Goal: Information Seeking & Learning: Learn about a topic

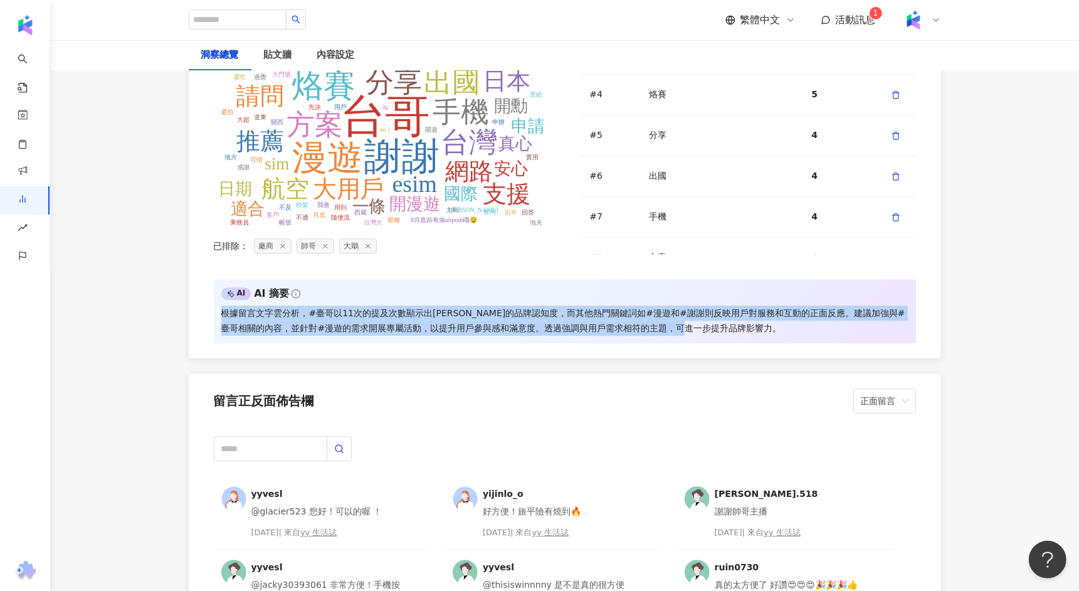
scroll to position [2446, 0]
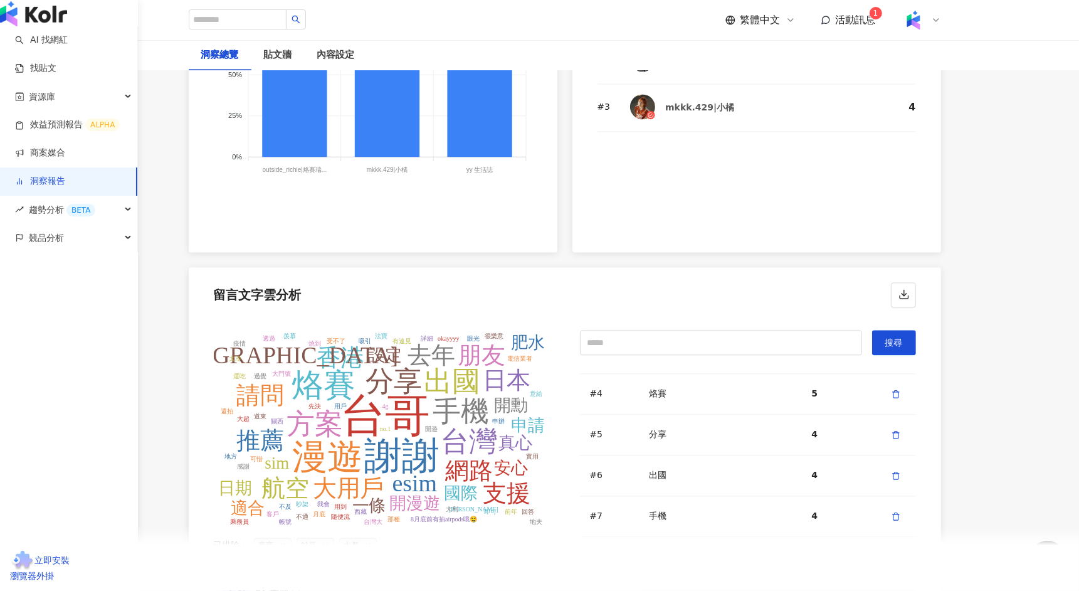
click at [30, 25] on img "button" at bounding box center [33, 13] width 67 height 25
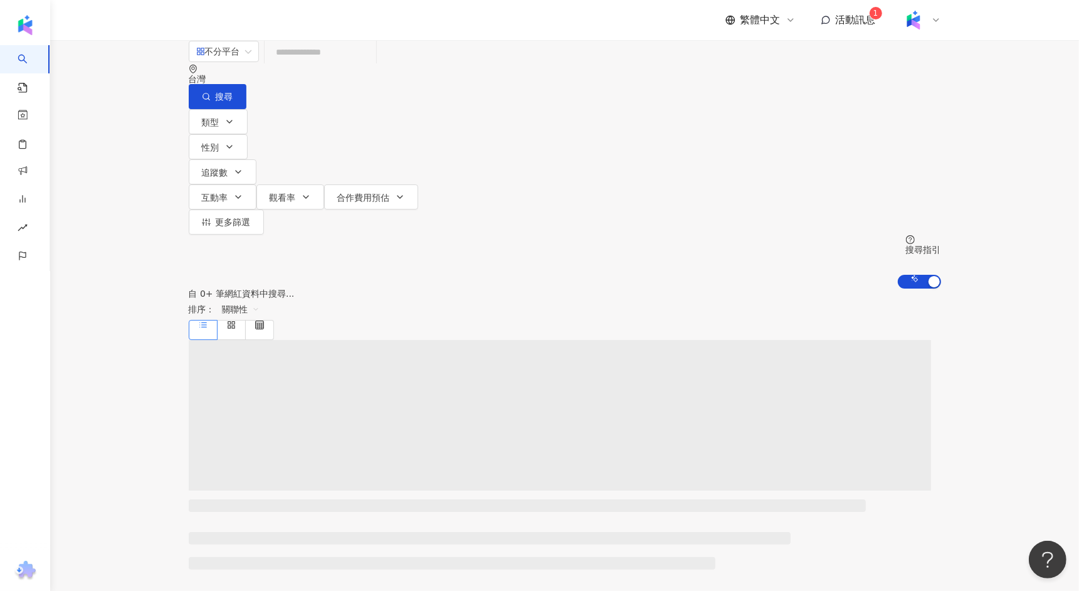
click at [299, 64] on input "search" at bounding box center [321, 52] width 102 height 24
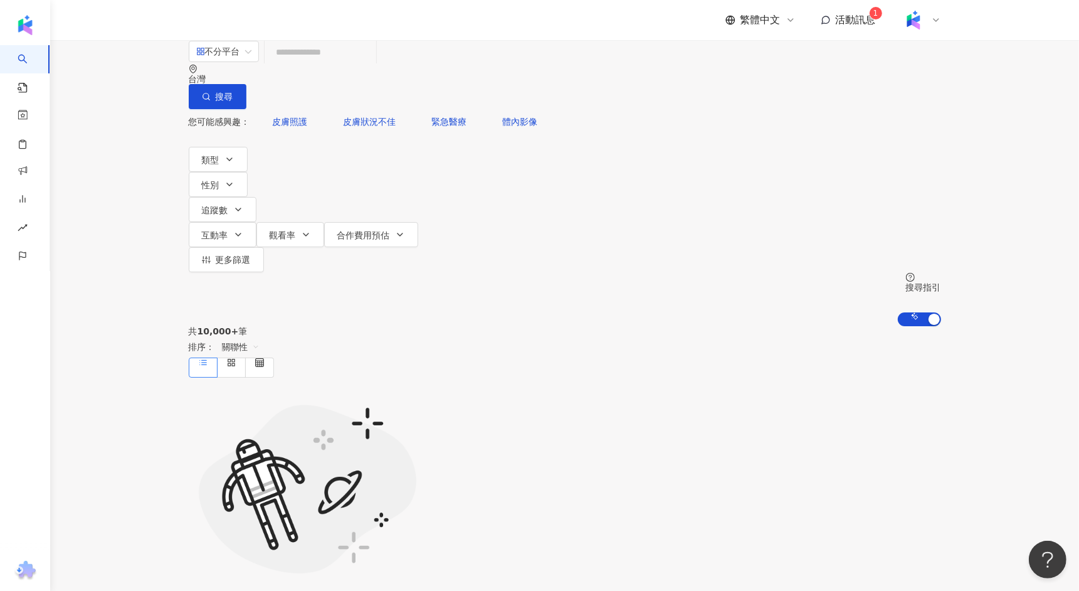
click at [299, 64] on input "search" at bounding box center [321, 52] width 102 height 24
click at [371, 64] on input "search" at bounding box center [321, 52] width 102 height 24
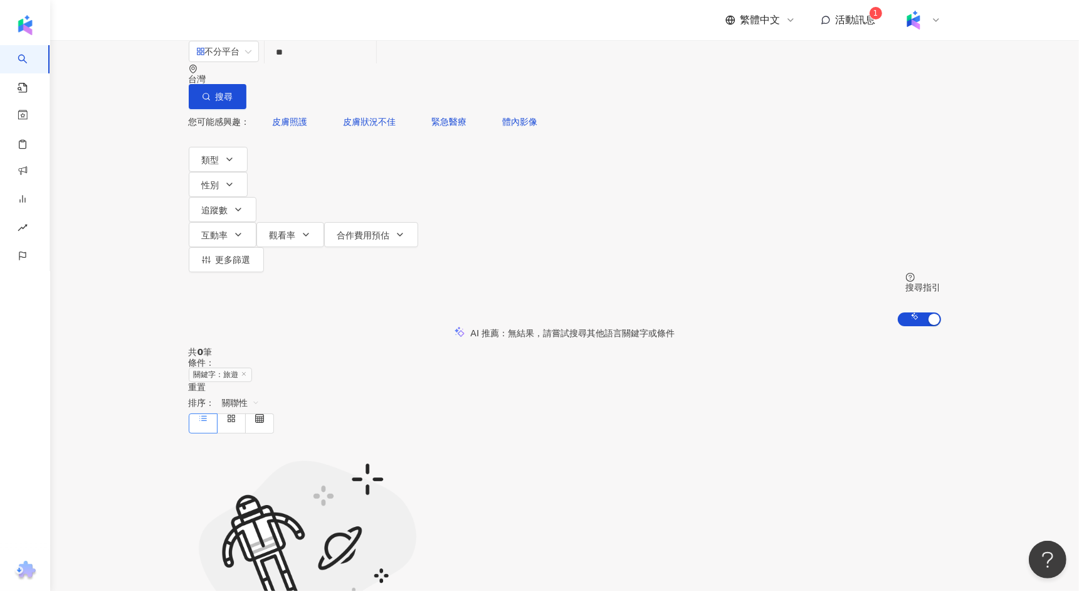
type input "**"
